Goal: Check status: Check status

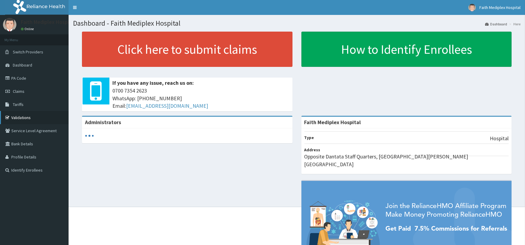
click at [29, 115] on link "Validations" at bounding box center [34, 117] width 69 height 13
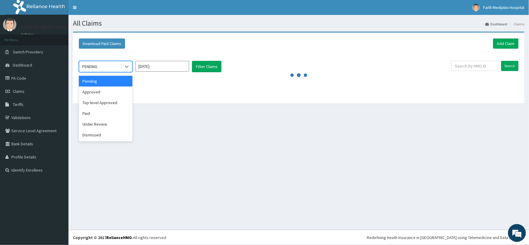
click at [101, 67] on div "PENDING" at bounding box center [99, 67] width 41 height 10
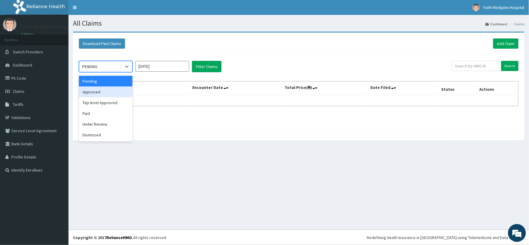
click at [99, 88] on div "Approved" at bounding box center [106, 91] width 54 height 11
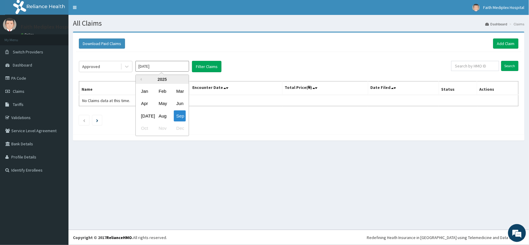
click at [181, 62] on input "Sep 2025" at bounding box center [163, 66] width 54 height 11
click at [177, 104] on div "Jun" at bounding box center [180, 103] width 12 height 11
type input "Jun 2025"
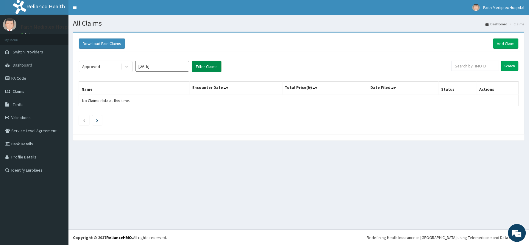
click at [209, 64] on button "Filter Claims" at bounding box center [206, 66] width 29 height 11
click at [474, 66] on input "text" at bounding box center [476, 66] width 48 height 10
type input "awp/10003/a"
click at [508, 62] on input "Search" at bounding box center [510, 66] width 17 height 10
click at [138, 176] on div "All Claims Dashboard Claims Download Paid Claims Add Claim × Note you can only …" at bounding box center [299, 122] width 461 height 214
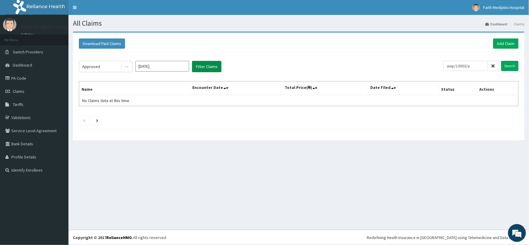
click at [214, 67] on button "Filter Claims" at bounding box center [206, 66] width 29 height 11
click at [492, 66] on icon at bounding box center [494, 66] width 4 height 4
click at [195, 67] on button "Filter Claims" at bounding box center [206, 66] width 29 height 11
click at [201, 66] on button "Filter Claims" at bounding box center [206, 66] width 29 height 11
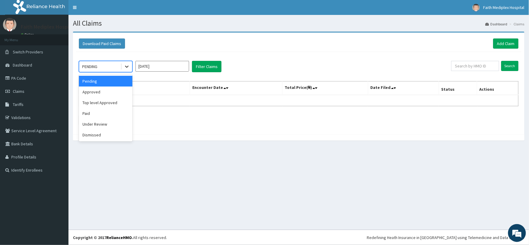
click at [124, 68] on icon at bounding box center [127, 66] width 6 height 6
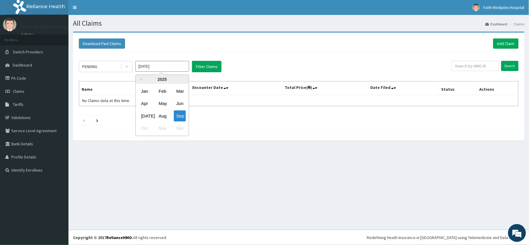
click at [177, 66] on input "Sep 2025" at bounding box center [163, 66] width 54 height 11
click at [181, 104] on div "Jun" at bounding box center [180, 103] width 12 height 11
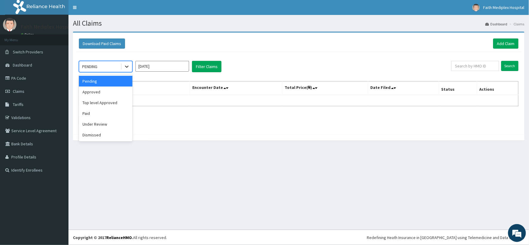
click at [126, 69] on icon at bounding box center [127, 66] width 6 height 6
click at [111, 94] on div "Approved" at bounding box center [106, 91] width 54 height 11
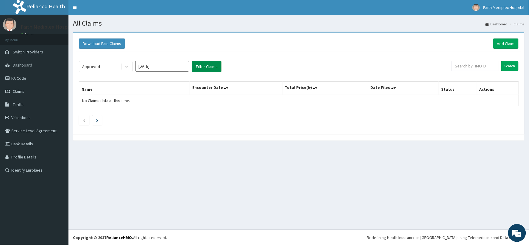
click at [206, 64] on button "Filter Claims" at bounding box center [206, 66] width 29 height 11
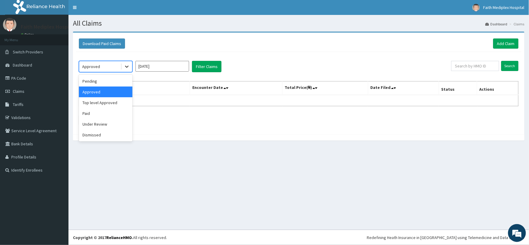
click at [124, 67] on icon at bounding box center [127, 66] width 6 height 6
click at [86, 114] on div "Paid" at bounding box center [106, 113] width 54 height 11
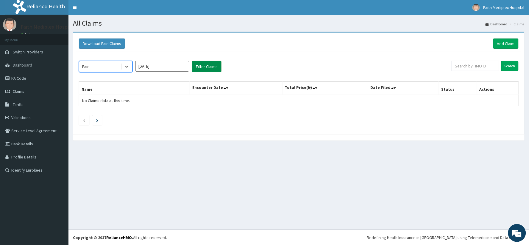
click at [208, 67] on button "Filter Claims" at bounding box center [206, 66] width 29 height 11
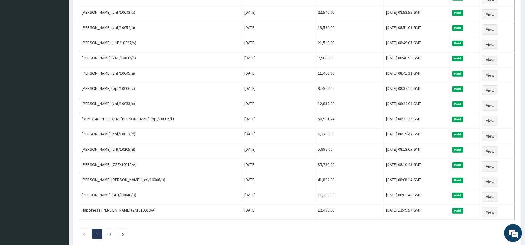
scroll to position [674, 0]
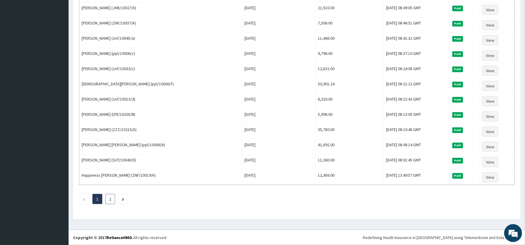
click at [110, 198] on link "2" at bounding box center [110, 198] width 2 height 5
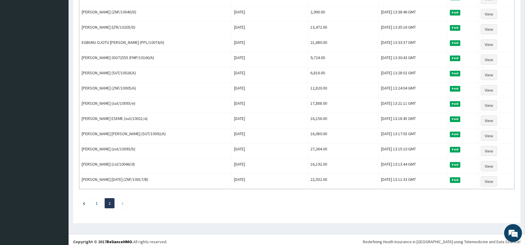
scroll to position [185, 0]
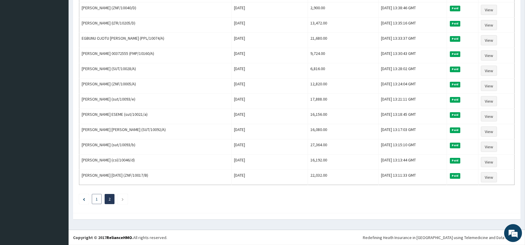
click at [96, 200] on link "1" at bounding box center [97, 198] width 2 height 5
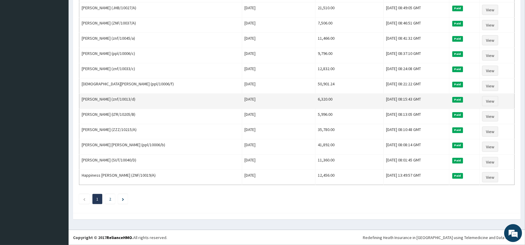
scroll to position [674, 0]
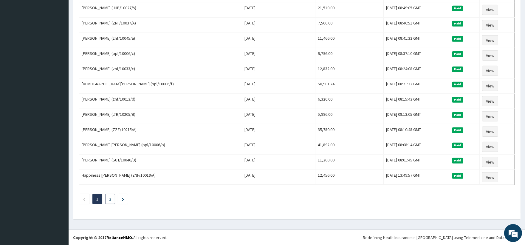
click at [108, 199] on li "2" at bounding box center [110, 199] width 10 height 10
click at [113, 200] on li "2" at bounding box center [110, 199] width 10 height 10
click at [112, 198] on li "2" at bounding box center [110, 199] width 10 height 10
click at [111, 198] on link "2" at bounding box center [110, 198] width 2 height 5
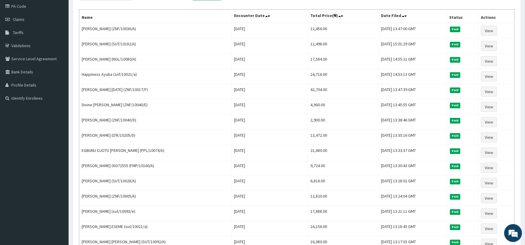
scroll to position [0, 0]
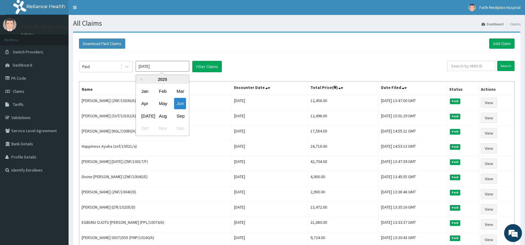
click at [170, 68] on input "Jun 2025" at bounding box center [163, 66] width 54 height 11
click at [147, 117] on div "Jul" at bounding box center [145, 115] width 12 height 11
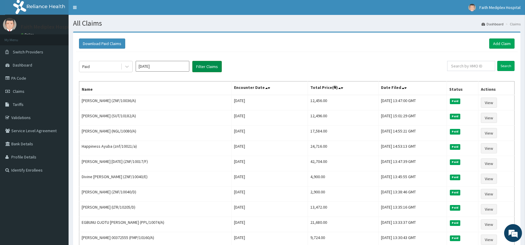
click at [204, 67] on button "Filter Claims" at bounding box center [206, 66] width 29 height 11
click at [172, 69] on input "Jul 2025" at bounding box center [163, 66] width 54 height 11
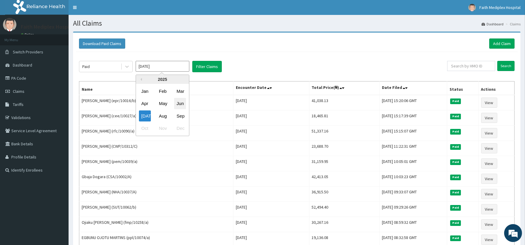
click at [176, 104] on div "Jun" at bounding box center [180, 103] width 12 height 11
type input "Jun 2025"
click at [209, 65] on button "Filter Claims" at bounding box center [206, 66] width 29 height 11
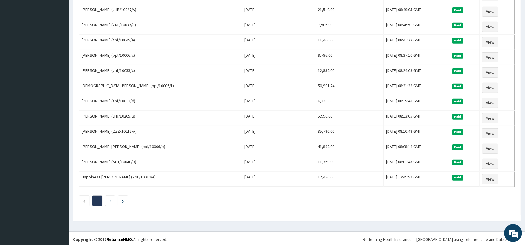
scroll to position [674, 0]
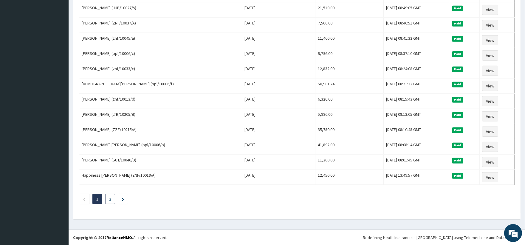
click at [108, 197] on li "2" at bounding box center [110, 199] width 10 height 10
click at [112, 195] on li "2" at bounding box center [110, 199] width 10 height 10
click at [111, 198] on li "2" at bounding box center [110, 199] width 10 height 10
click at [127, 200] on li at bounding box center [123, 199] width 10 height 10
click at [113, 198] on li "2" at bounding box center [110, 199] width 10 height 10
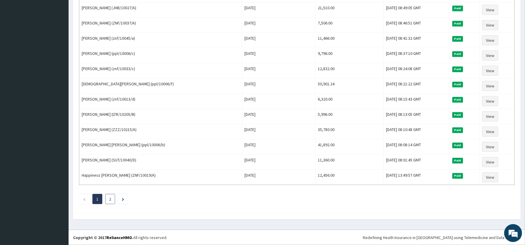
click at [108, 197] on li "2" at bounding box center [110, 199] width 10 height 10
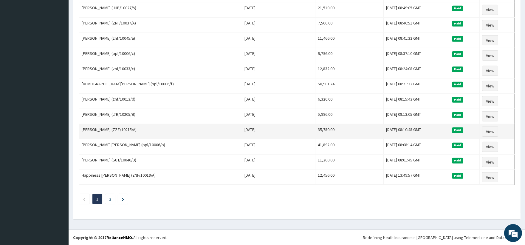
drag, startPoint x: 108, startPoint y: 197, endPoint x: 269, endPoint y: 136, distance: 172.4
click at [108, 197] on li "2" at bounding box center [110, 199] width 10 height 10
click at [109, 197] on li "2" at bounding box center [110, 199] width 10 height 10
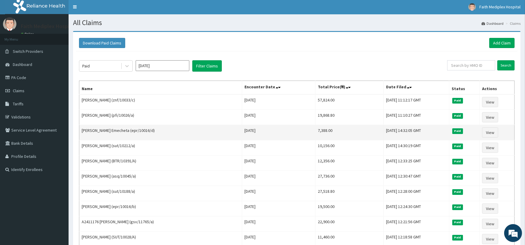
scroll to position [0, 0]
